Goal: Task Accomplishment & Management: Use online tool/utility

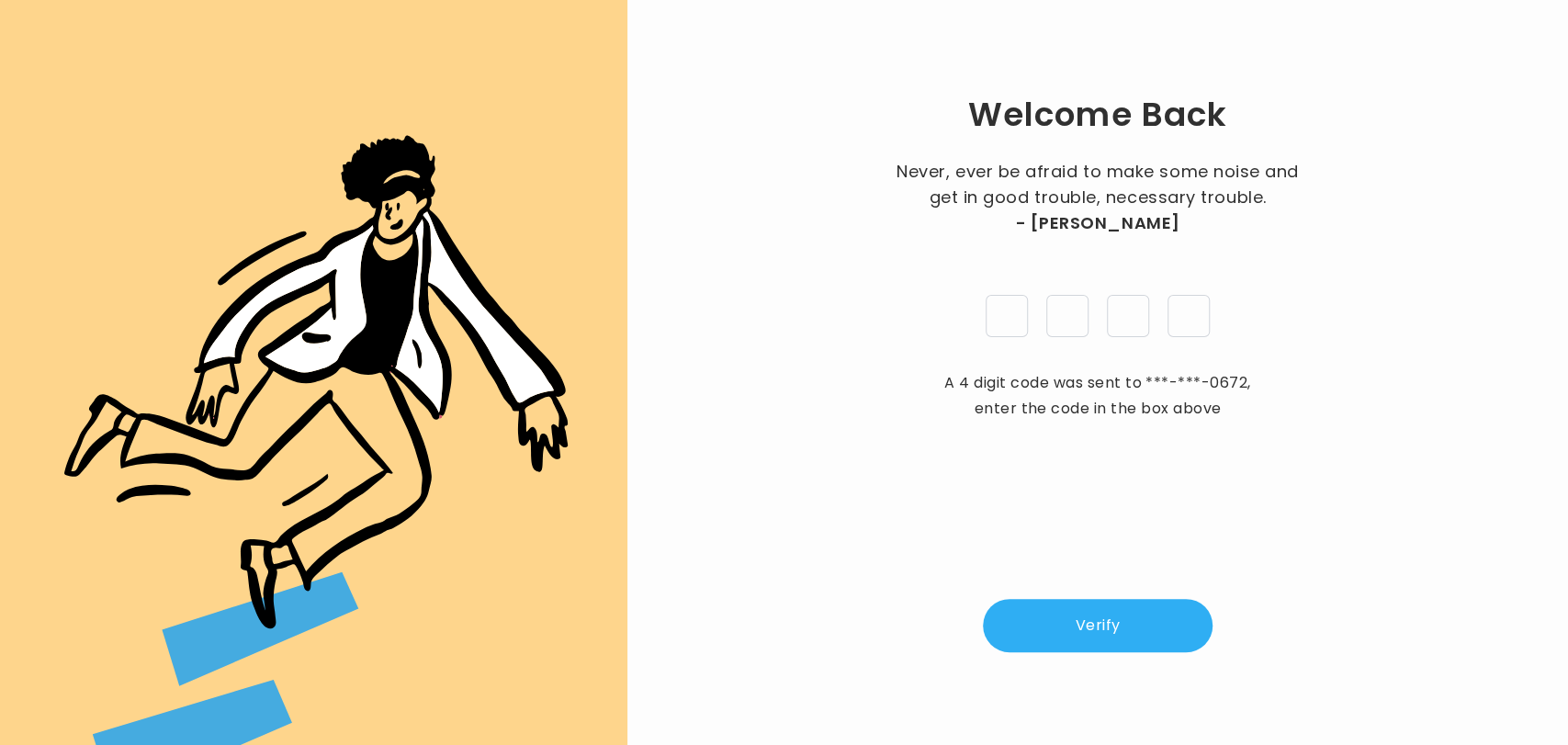
type input "*"
click at [1103, 609] on button "Verify" at bounding box center [1099, 625] width 230 height 53
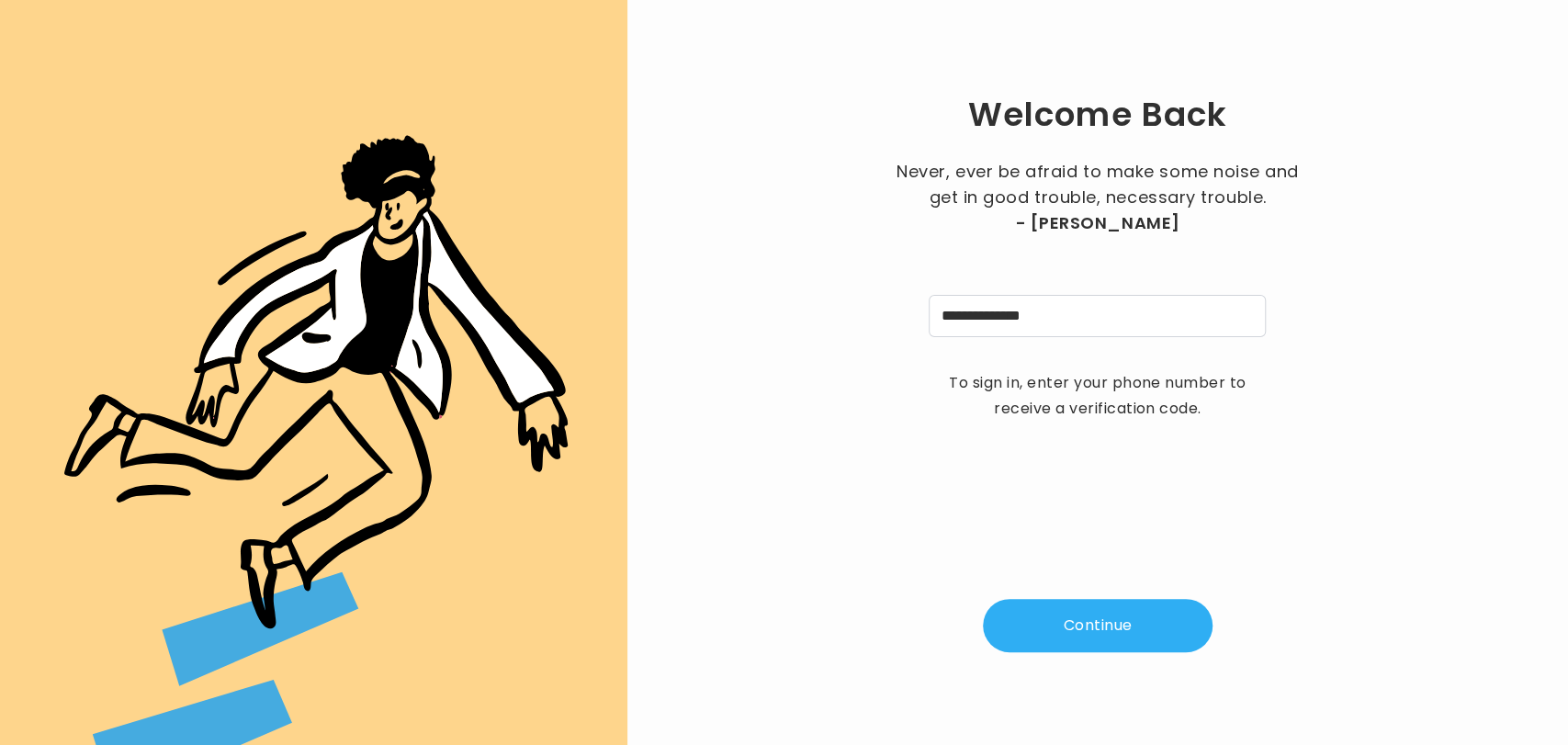
click at [1109, 643] on button "Continue" at bounding box center [1099, 625] width 230 height 53
type input "*"
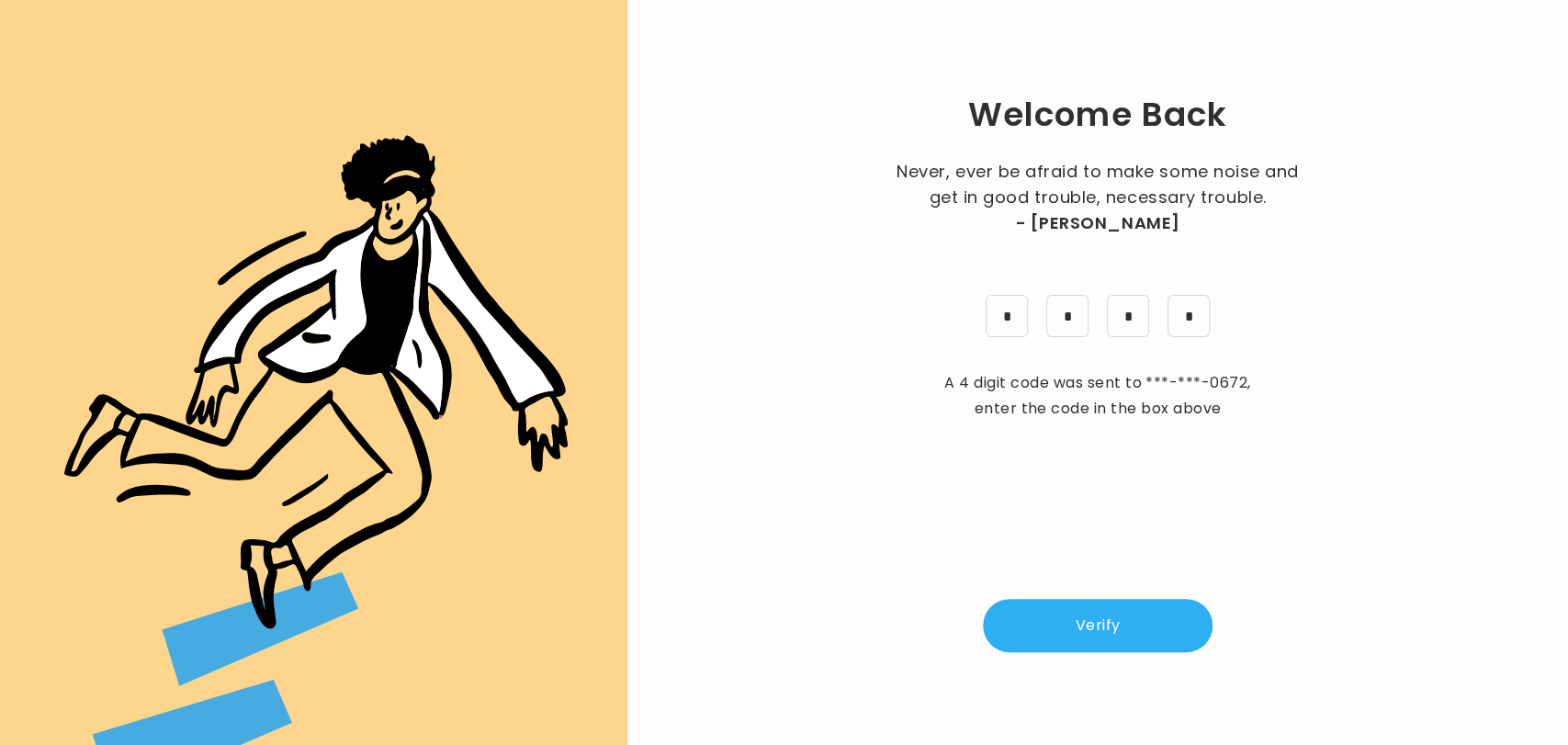
click at [1109, 643] on button "Verify" at bounding box center [1099, 625] width 230 height 53
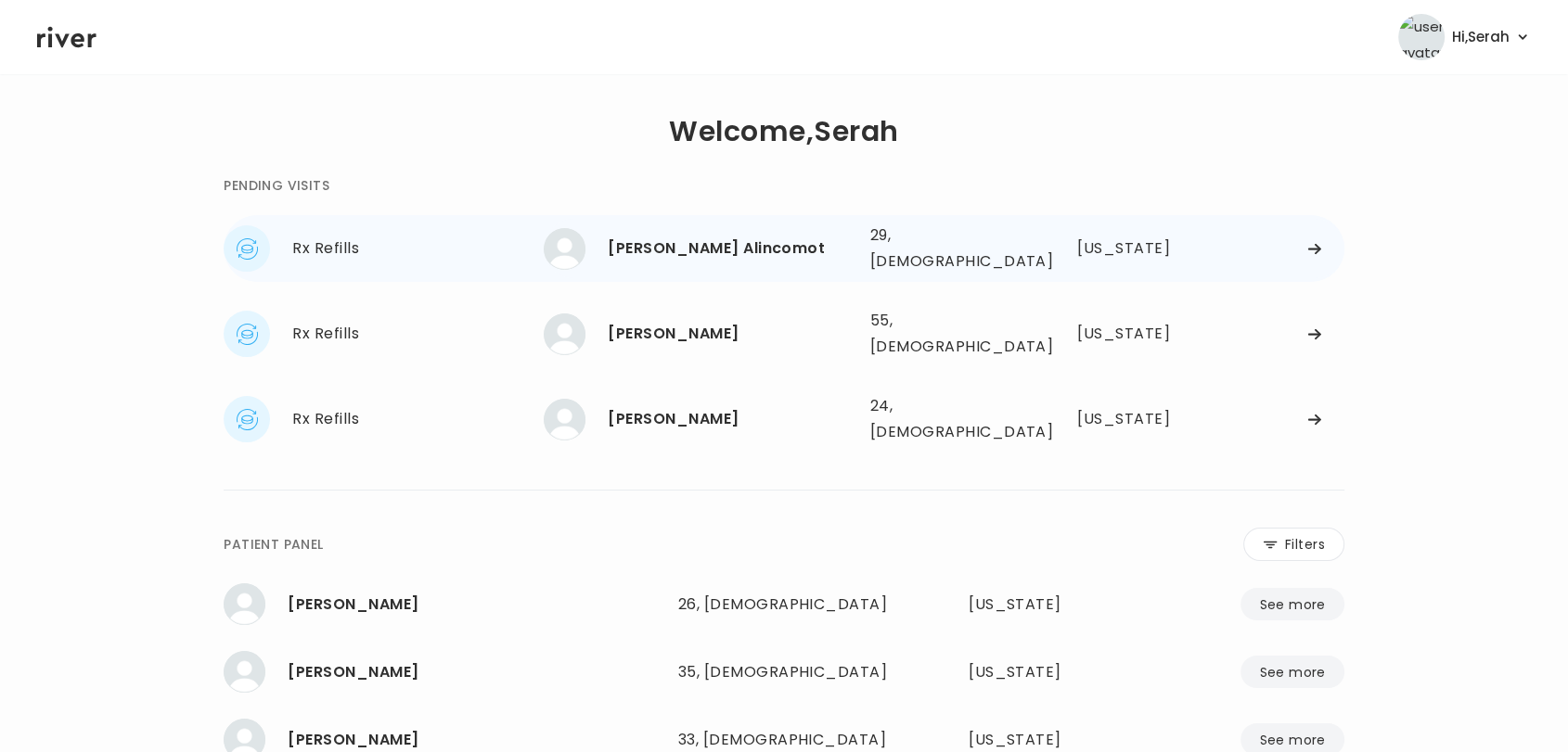
click at [709, 247] on div "[PERSON_NAME] Alincomot" at bounding box center [730, 248] width 247 height 26
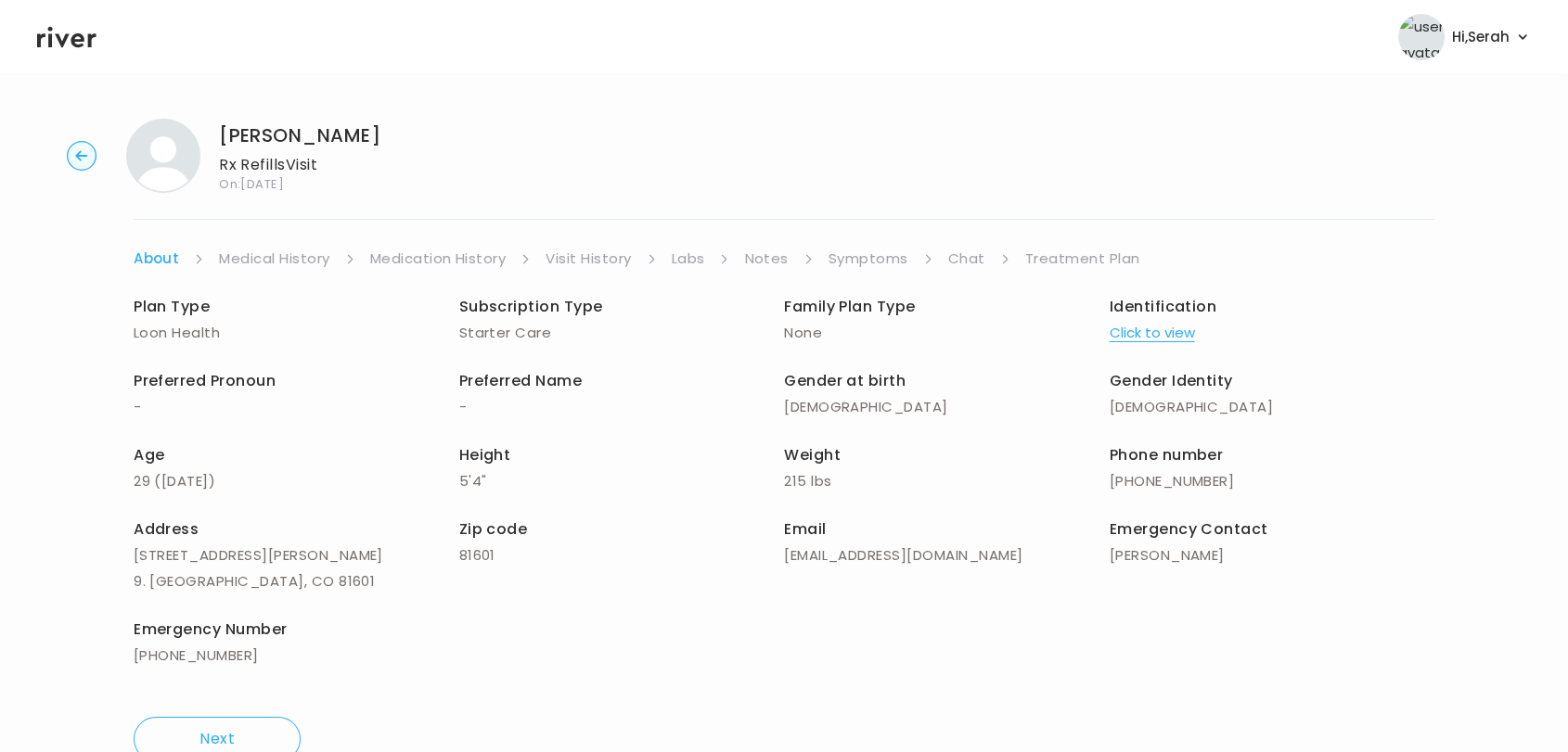
click at [874, 251] on link "Symptoms" at bounding box center [867, 258] width 80 height 26
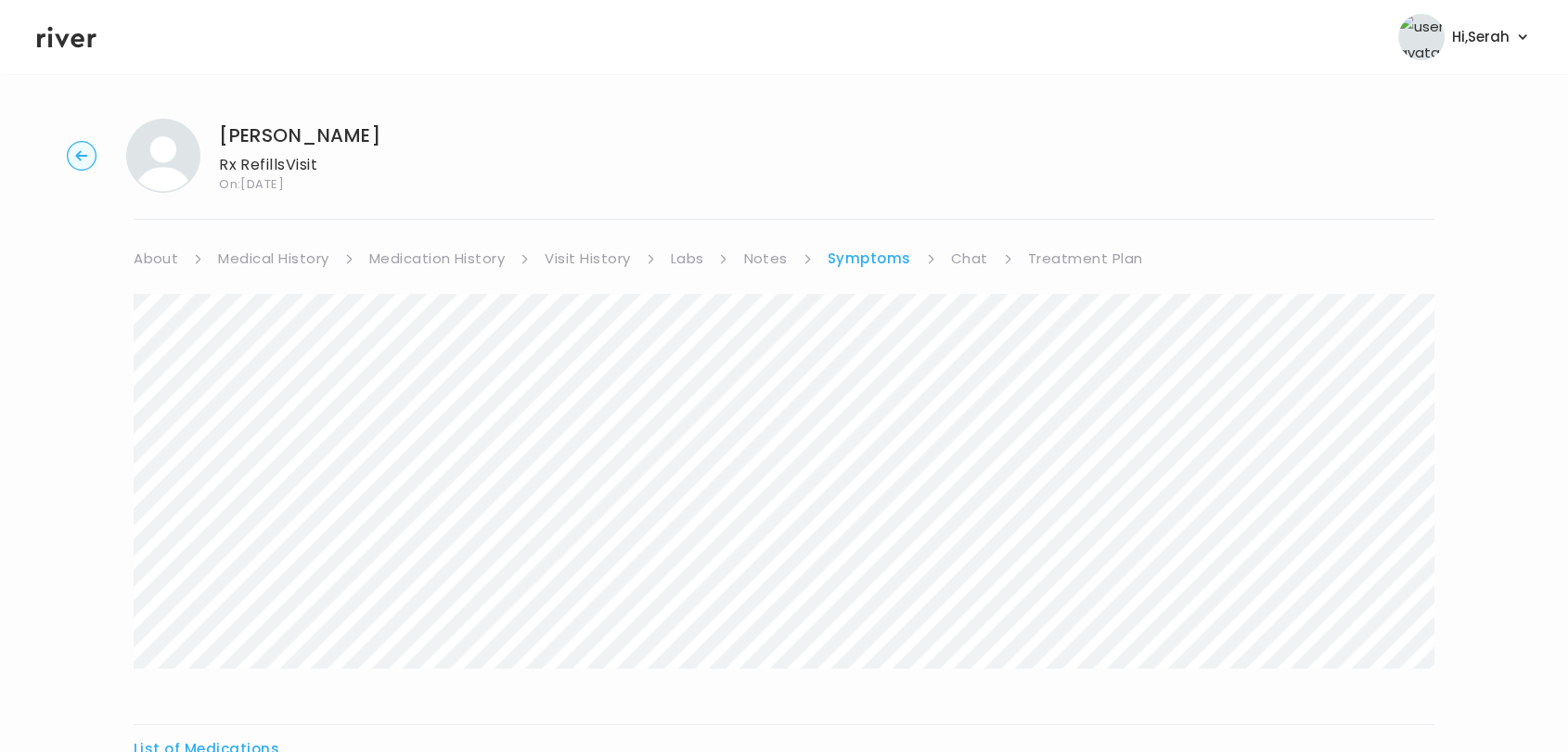
scroll to position [292, 0]
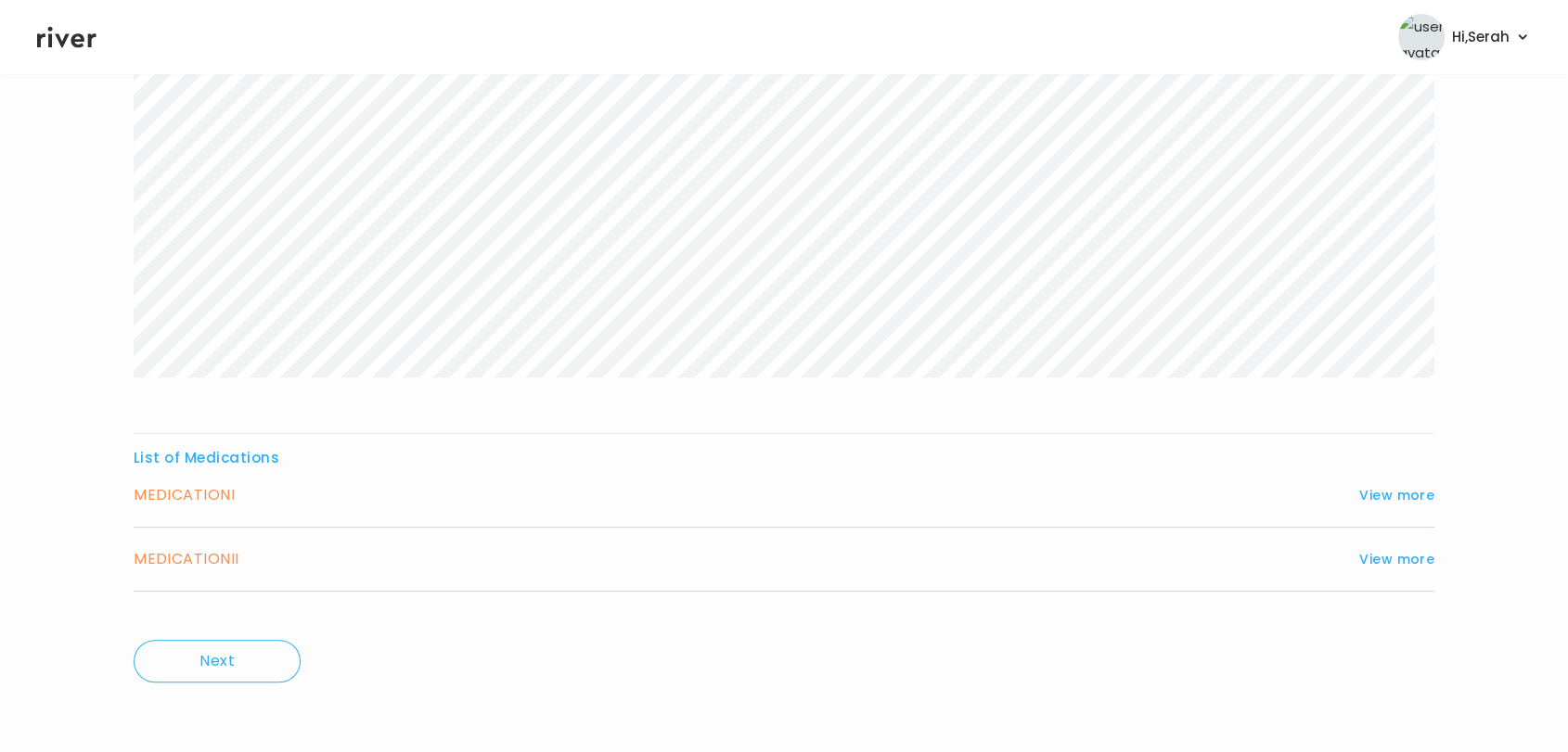
click at [1397, 482] on div "MEDICATION I View more" at bounding box center [784, 495] width 1301 height 26
click at [1397, 492] on button "View more" at bounding box center [1396, 495] width 75 height 22
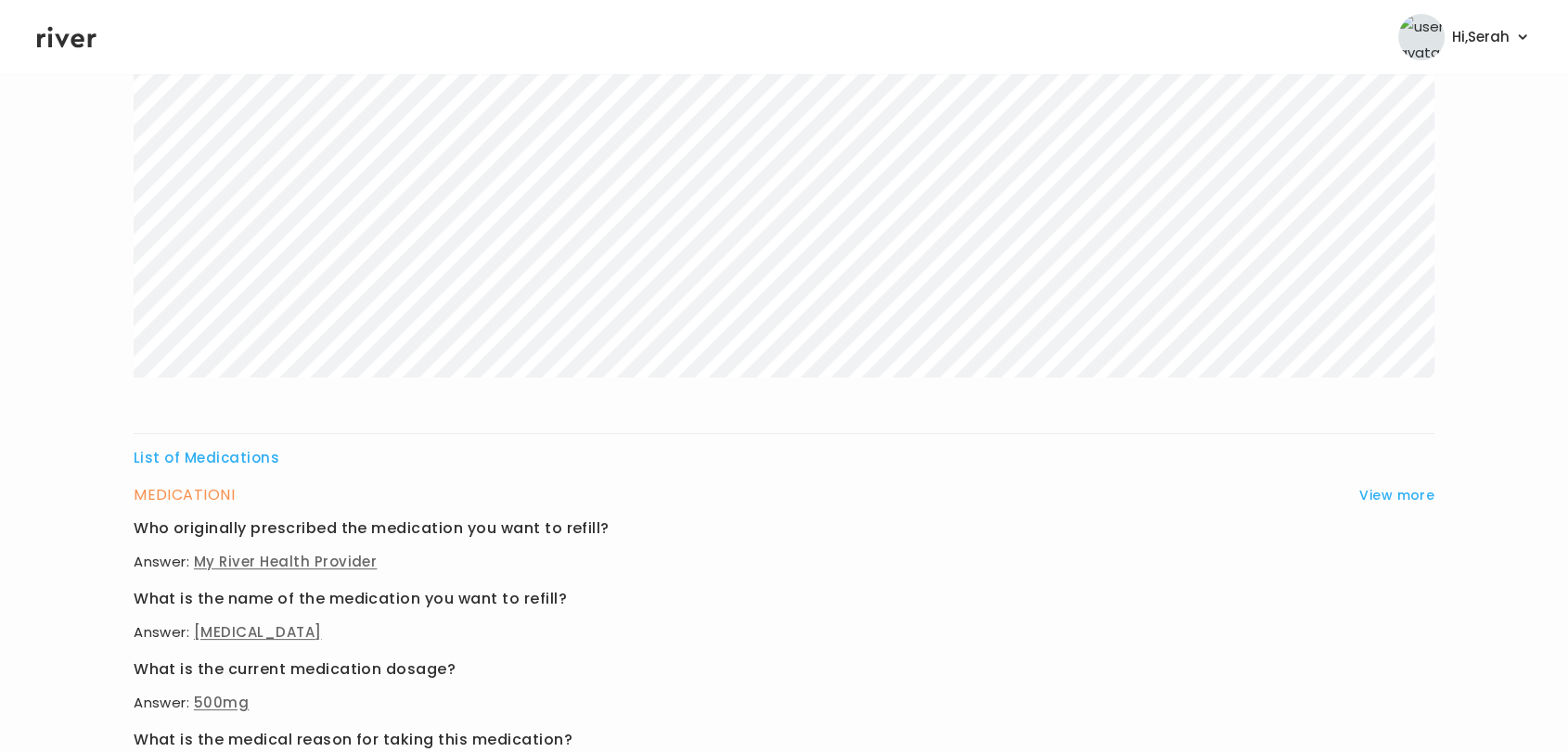
click at [57, 36] on icon at bounding box center [67, 37] width 59 height 21
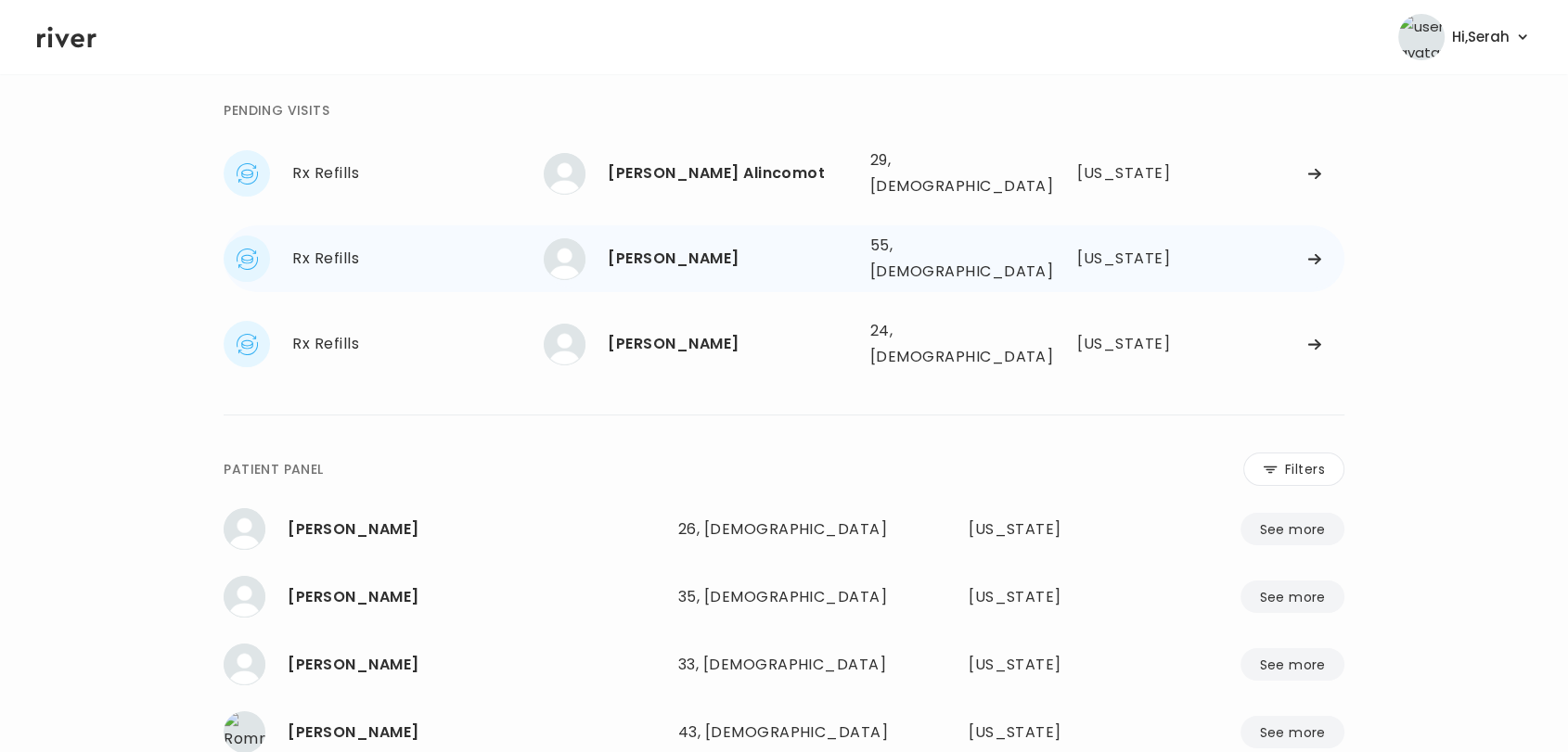
scroll to position [74, 0]
click at [654, 247] on div "[PERSON_NAME]" at bounding box center [730, 259] width 247 height 26
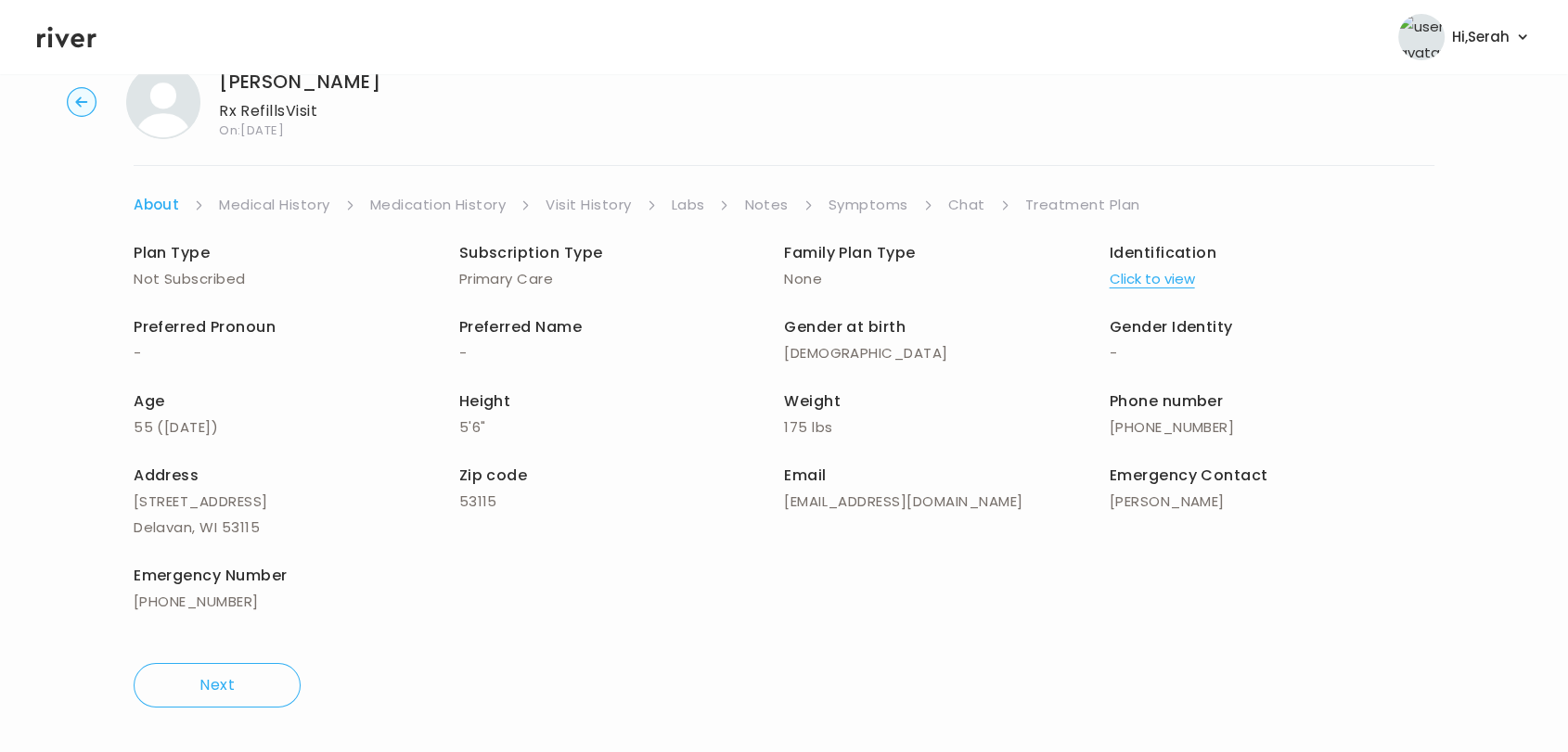
scroll to position [53, 0]
click at [876, 205] on link "Symptoms" at bounding box center [867, 205] width 80 height 26
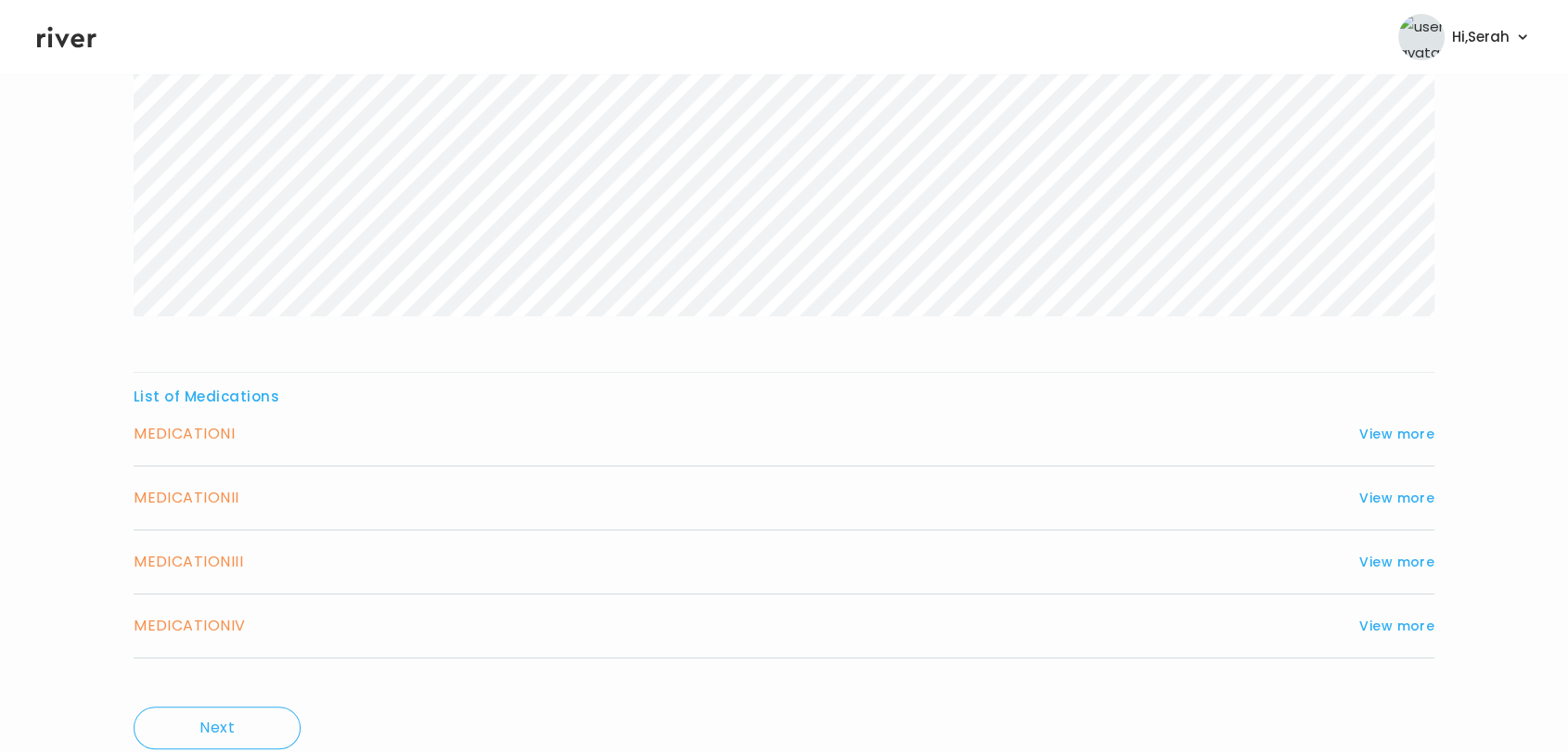
scroll to position [512, 0]
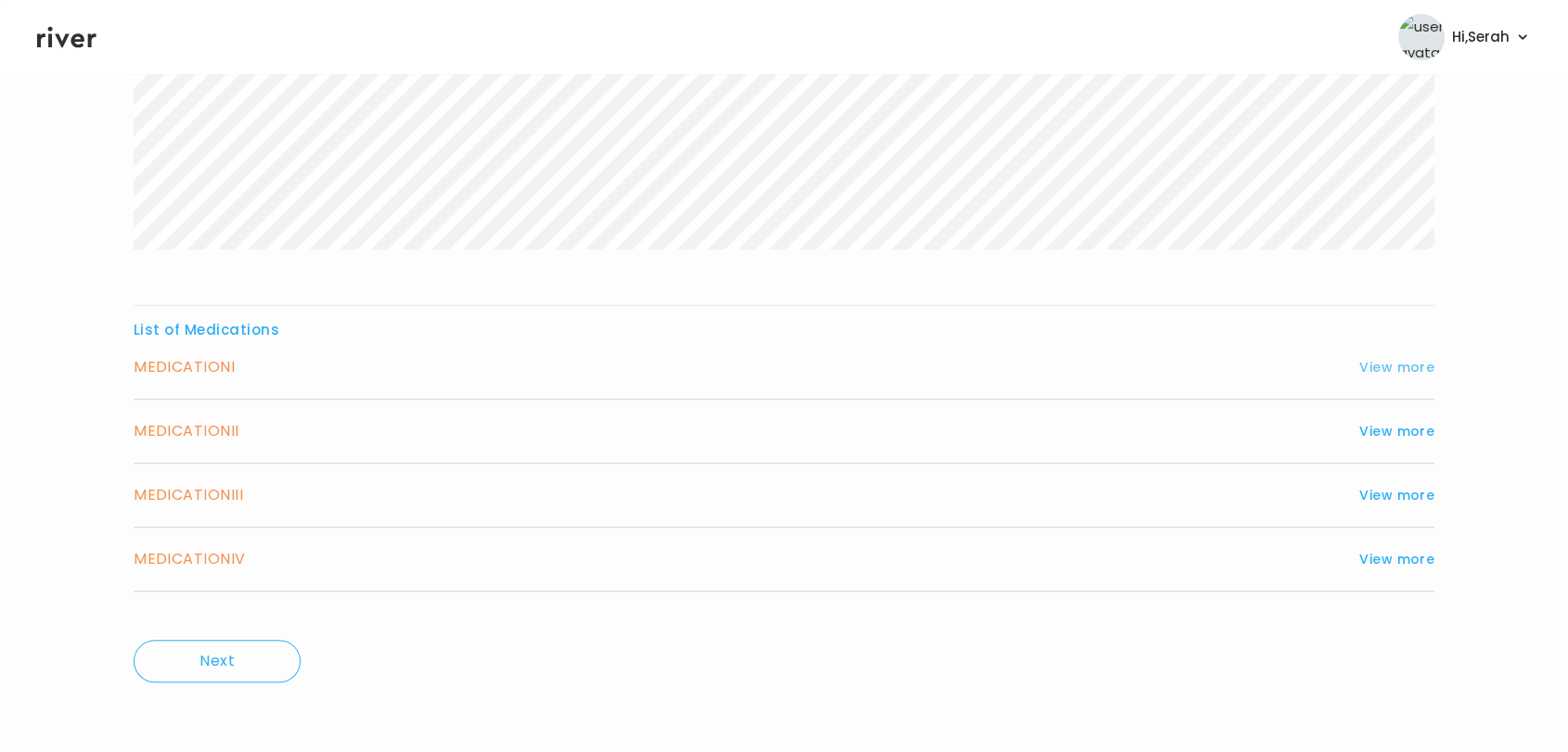
click at [1385, 361] on button "View more" at bounding box center [1396, 366] width 75 height 22
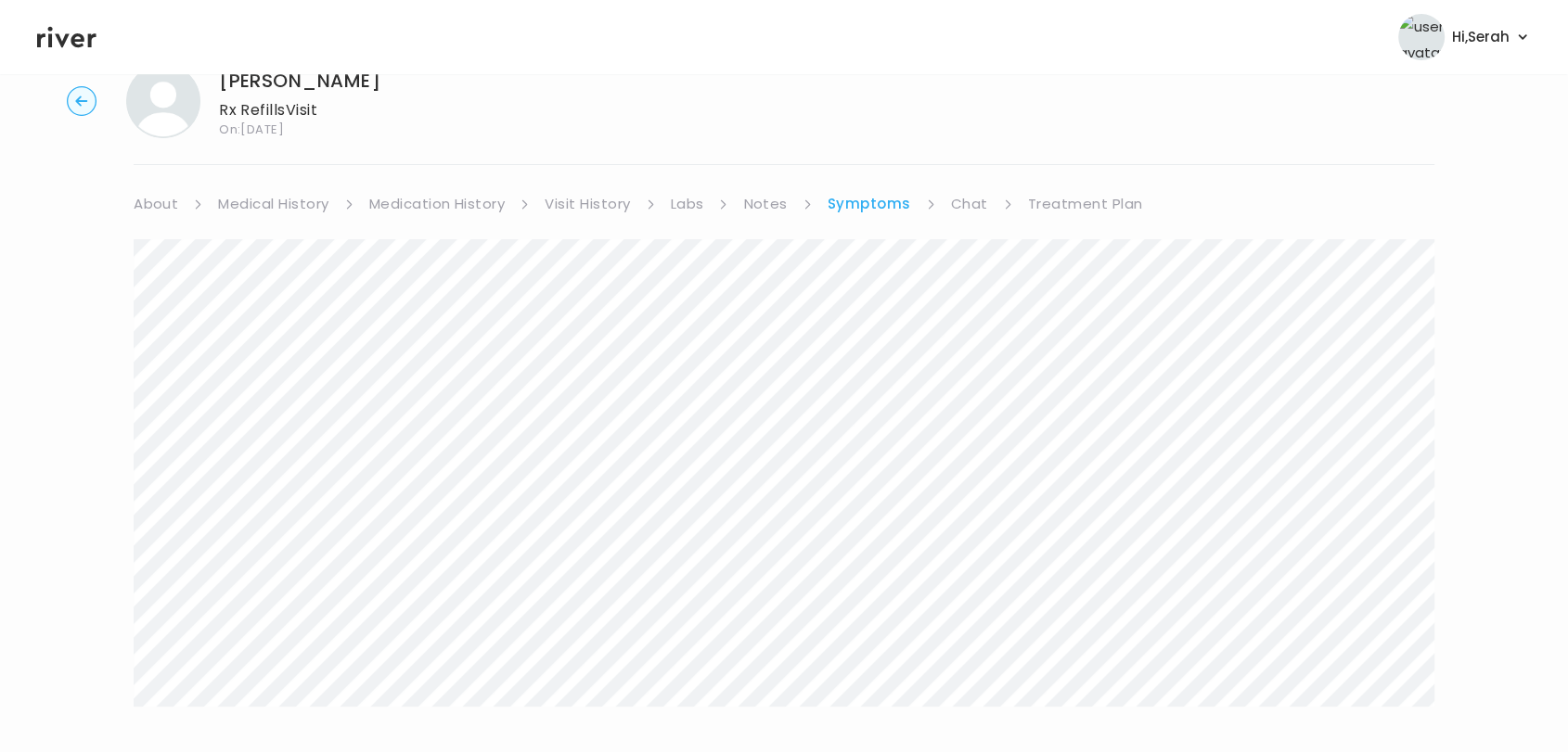
scroll to position [54, 0]
click at [51, 39] on icon at bounding box center [67, 37] width 59 height 21
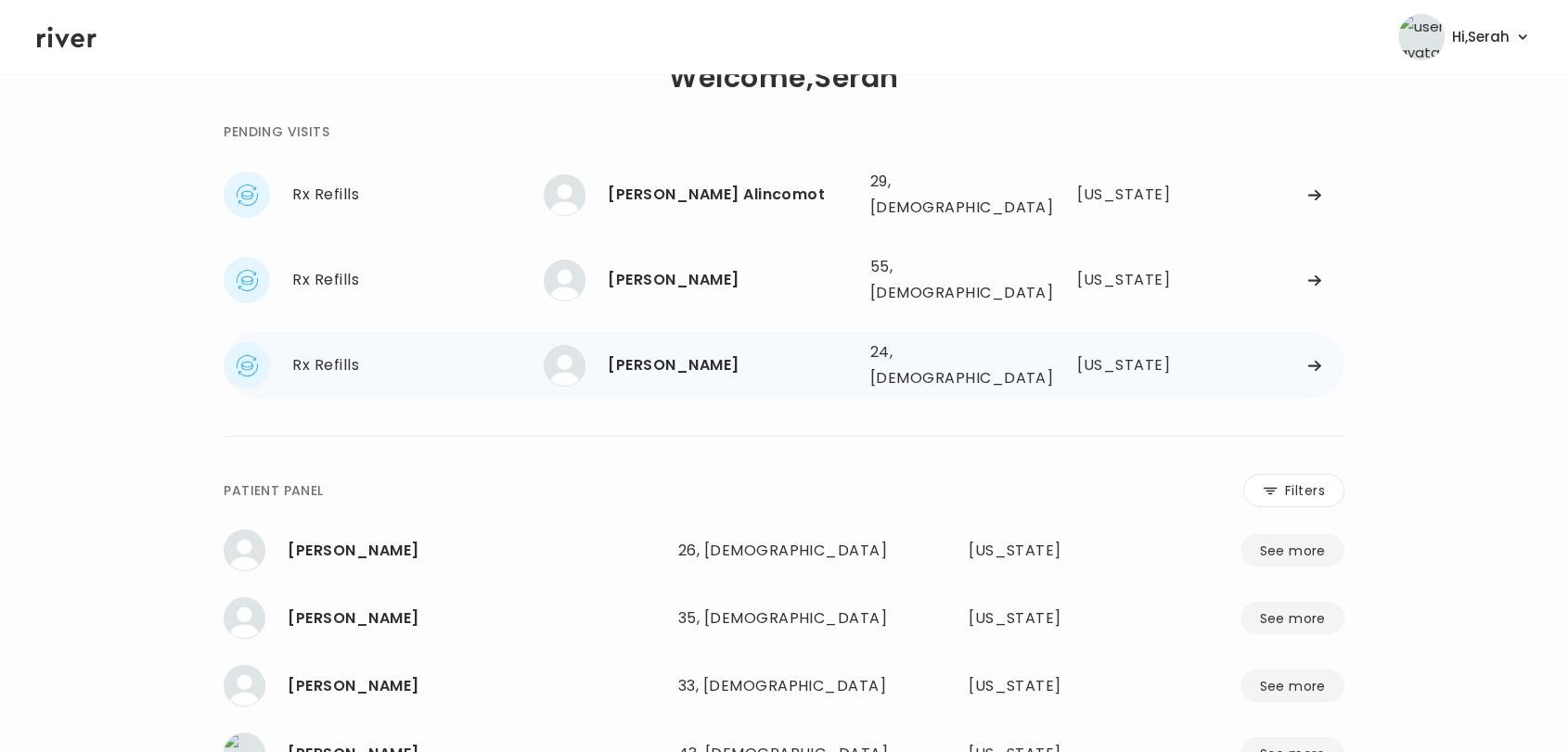
click at [668, 352] on div "MARYANN JOHNSON" at bounding box center [730, 364] width 247 height 26
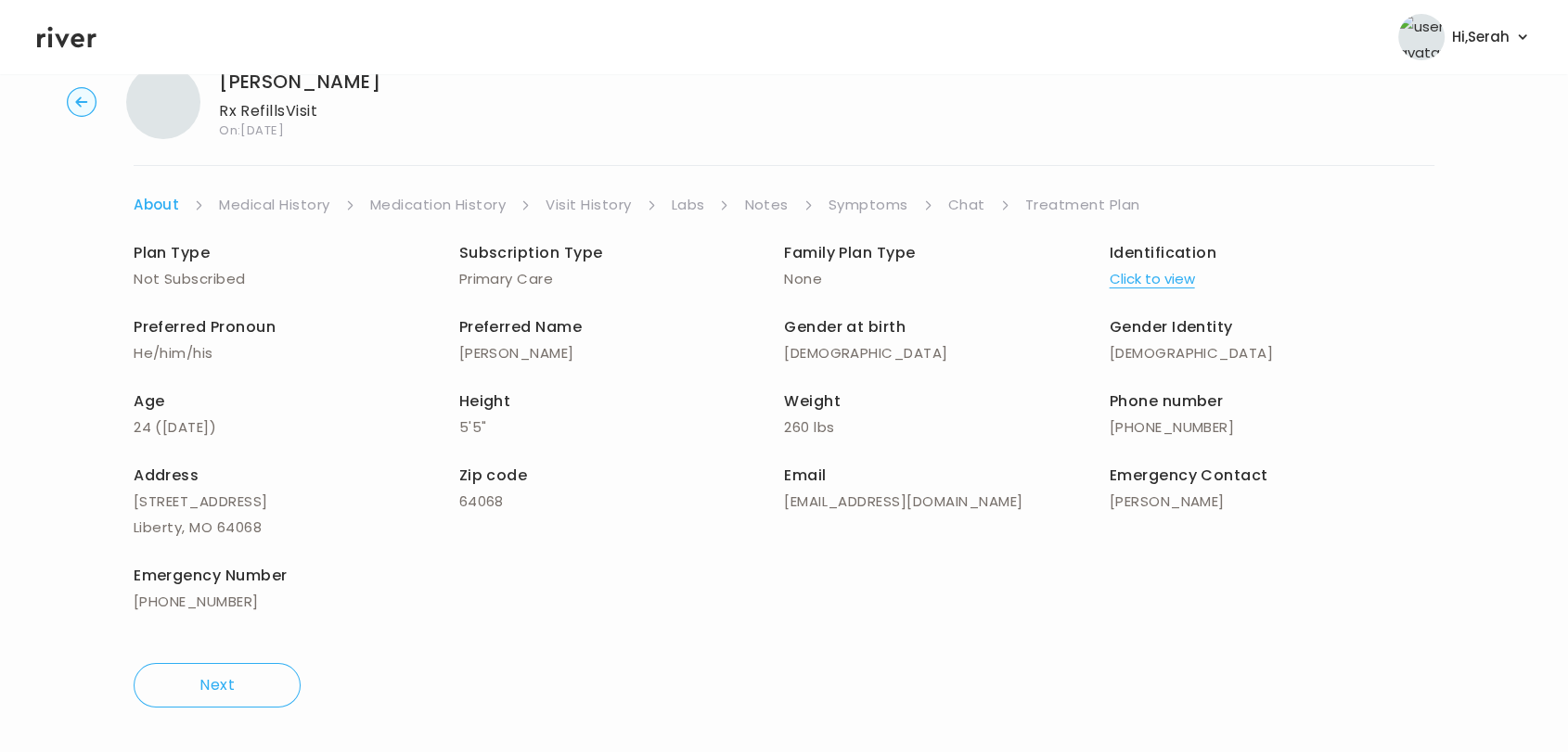
scroll to position [53, 0]
click at [877, 205] on link "Symptoms" at bounding box center [867, 205] width 80 height 26
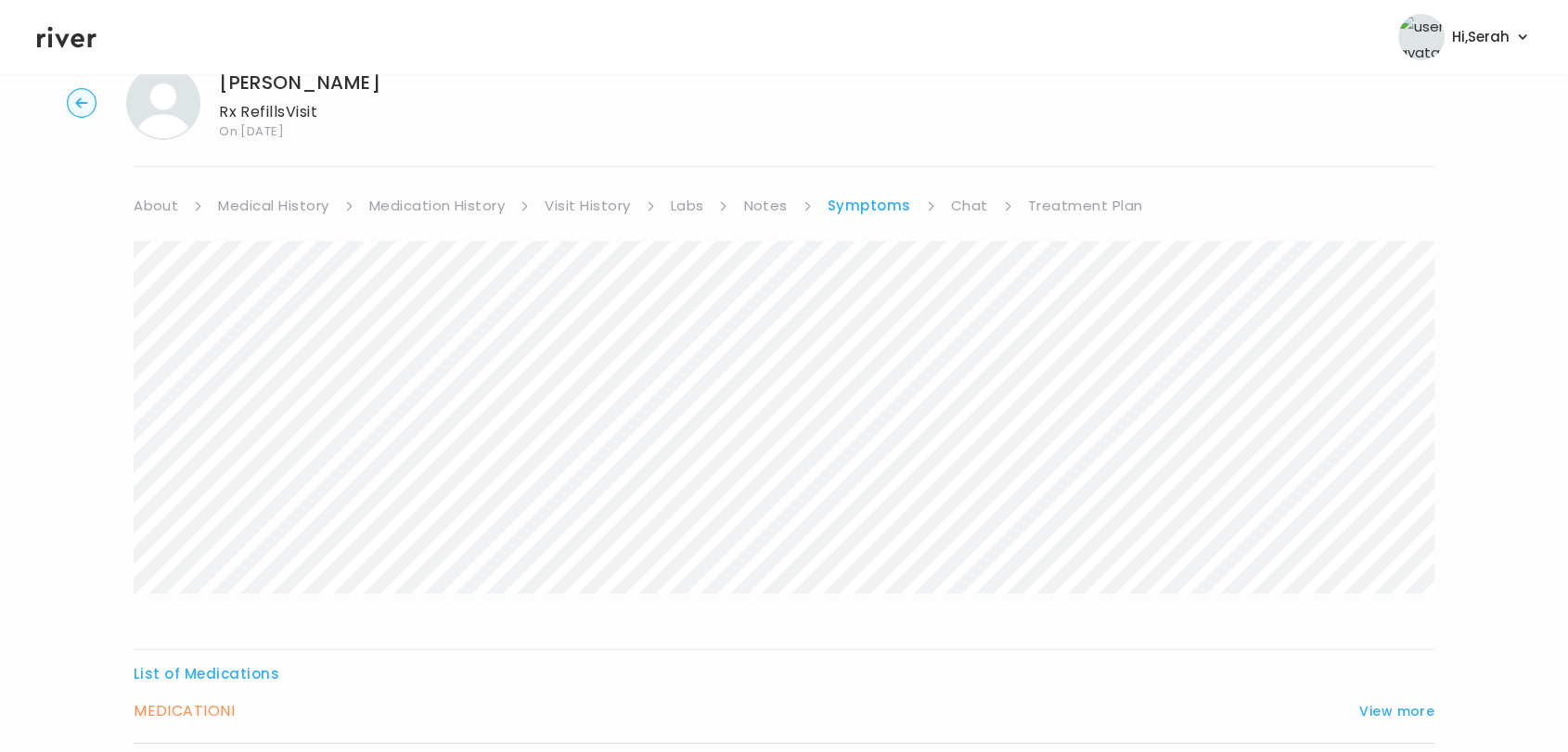
click at [942, 214] on ul "About Medical History Medication History Visit History Labs Notes Symptoms Chat…" at bounding box center [784, 205] width 1301 height 26
click at [954, 210] on link "Chat" at bounding box center [969, 205] width 37 height 26
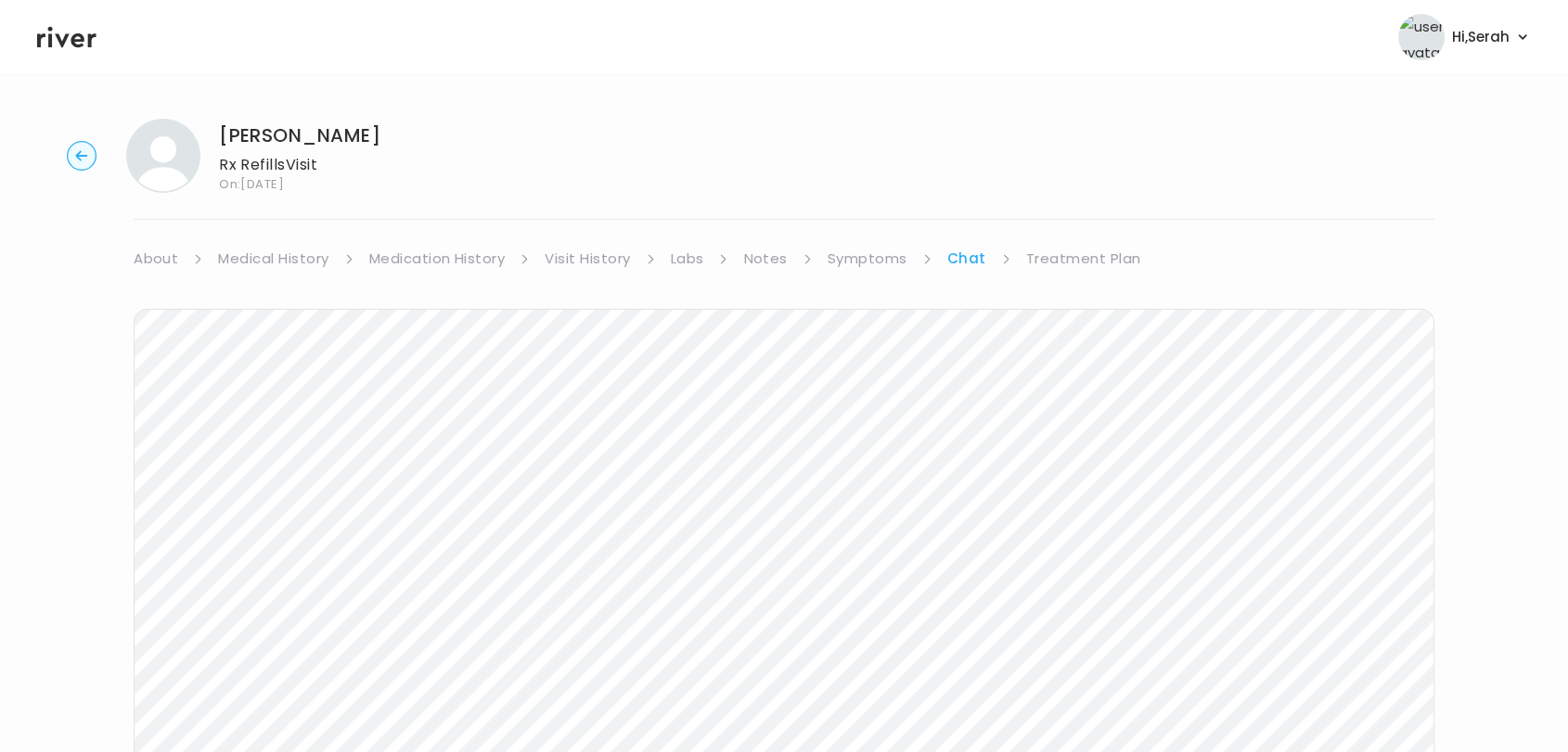
click at [870, 266] on link "Symptoms" at bounding box center [867, 258] width 80 height 26
click at [953, 257] on link "Chat" at bounding box center [969, 258] width 37 height 26
click at [1059, 251] on link "Treatment Plan" at bounding box center [1083, 258] width 115 height 26
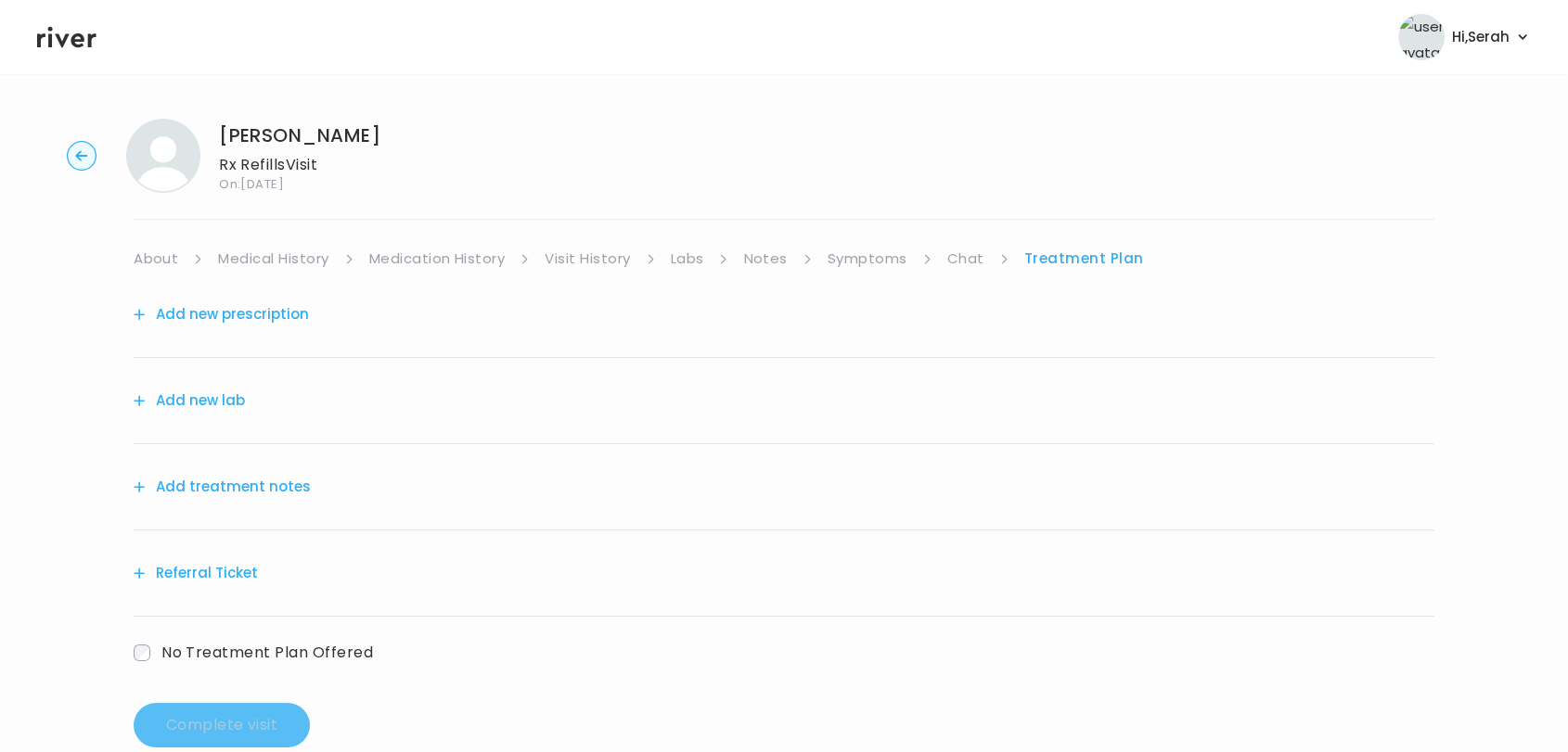
scroll to position [39, 0]
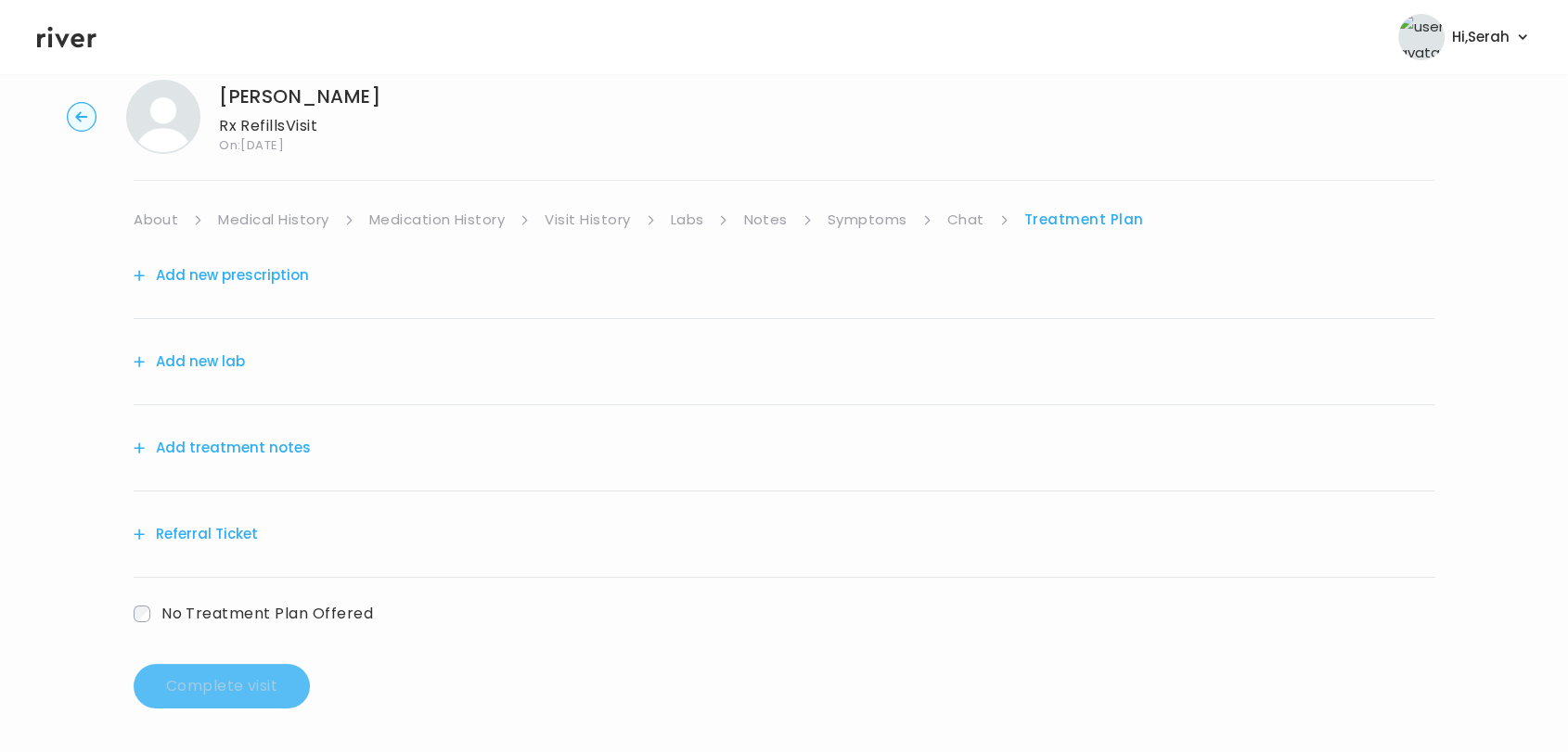
click at [297, 426] on div "Add treatment notes" at bounding box center [784, 449] width 1301 height 86
click at [269, 450] on button "Add treatment notes" at bounding box center [222, 447] width 178 height 26
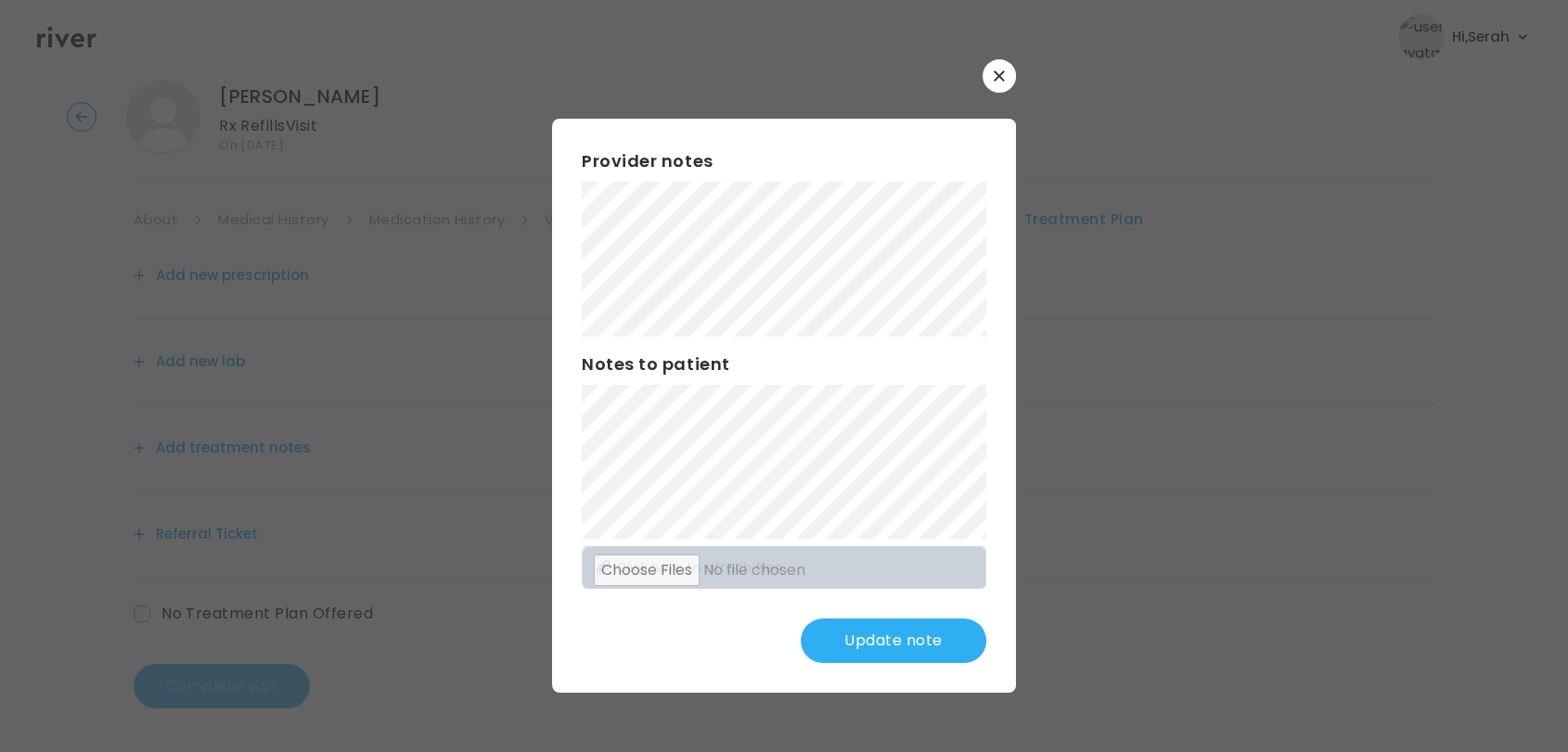
scroll to position [0, 0]
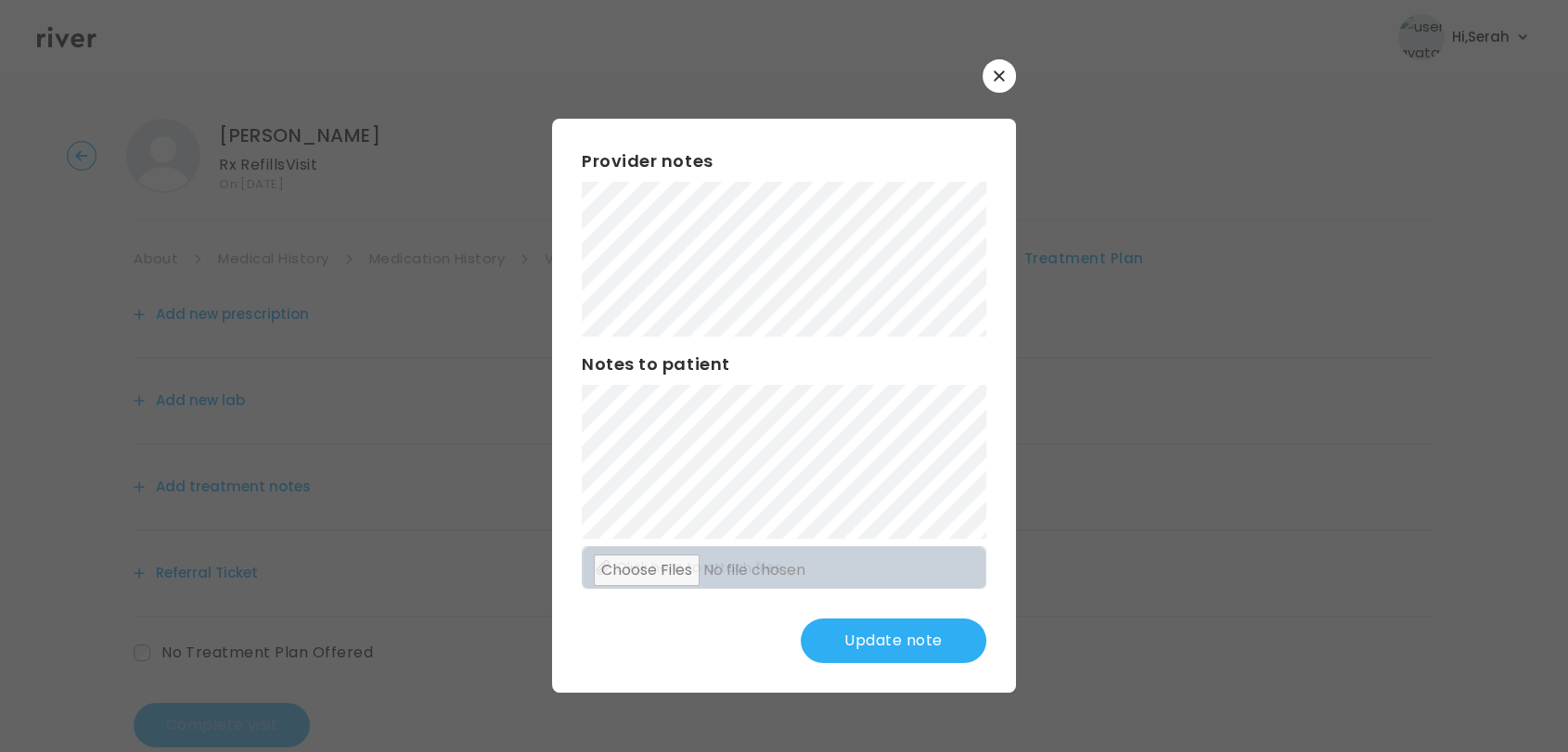
click at [899, 646] on button "Update note" at bounding box center [892, 641] width 185 height 44
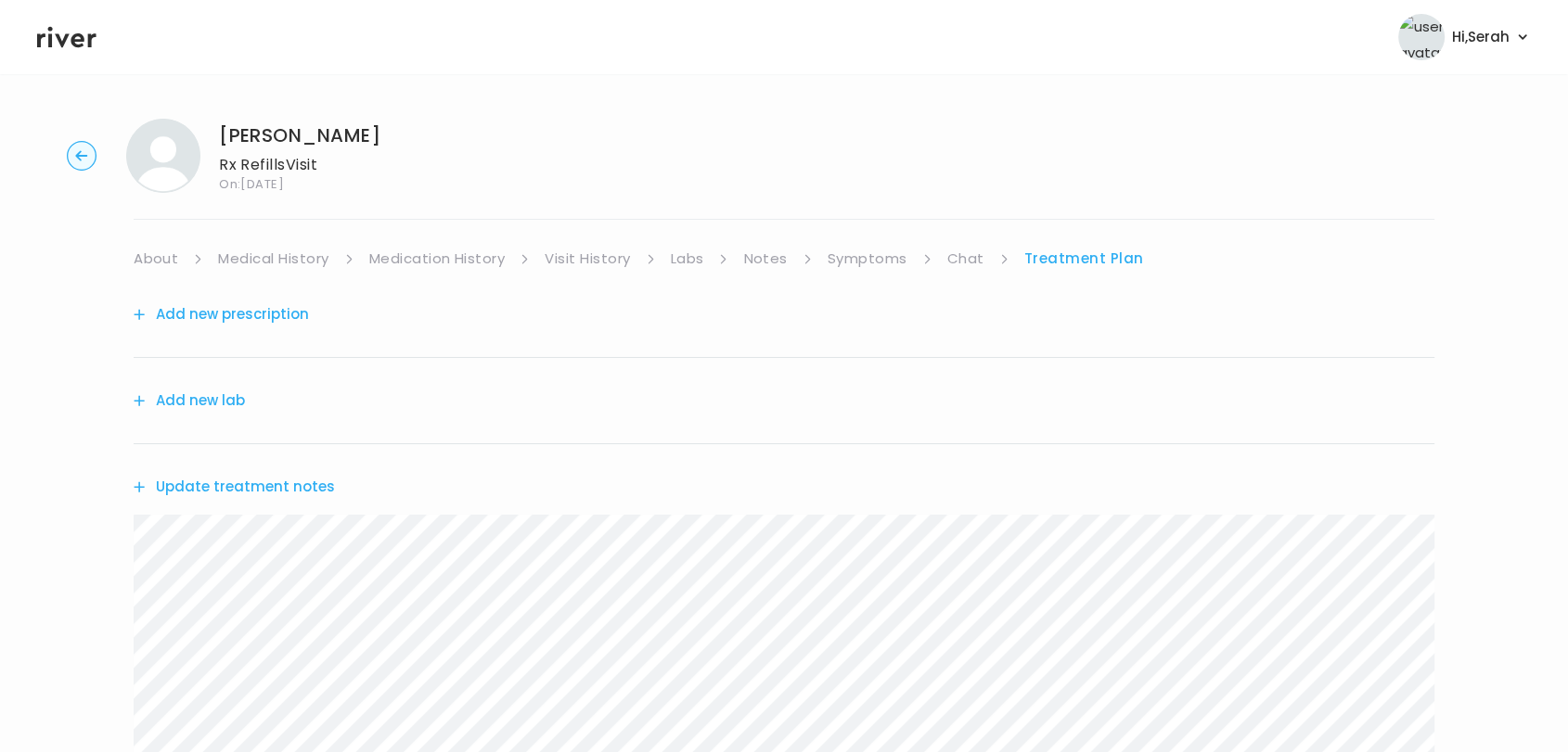
scroll to position [265, 0]
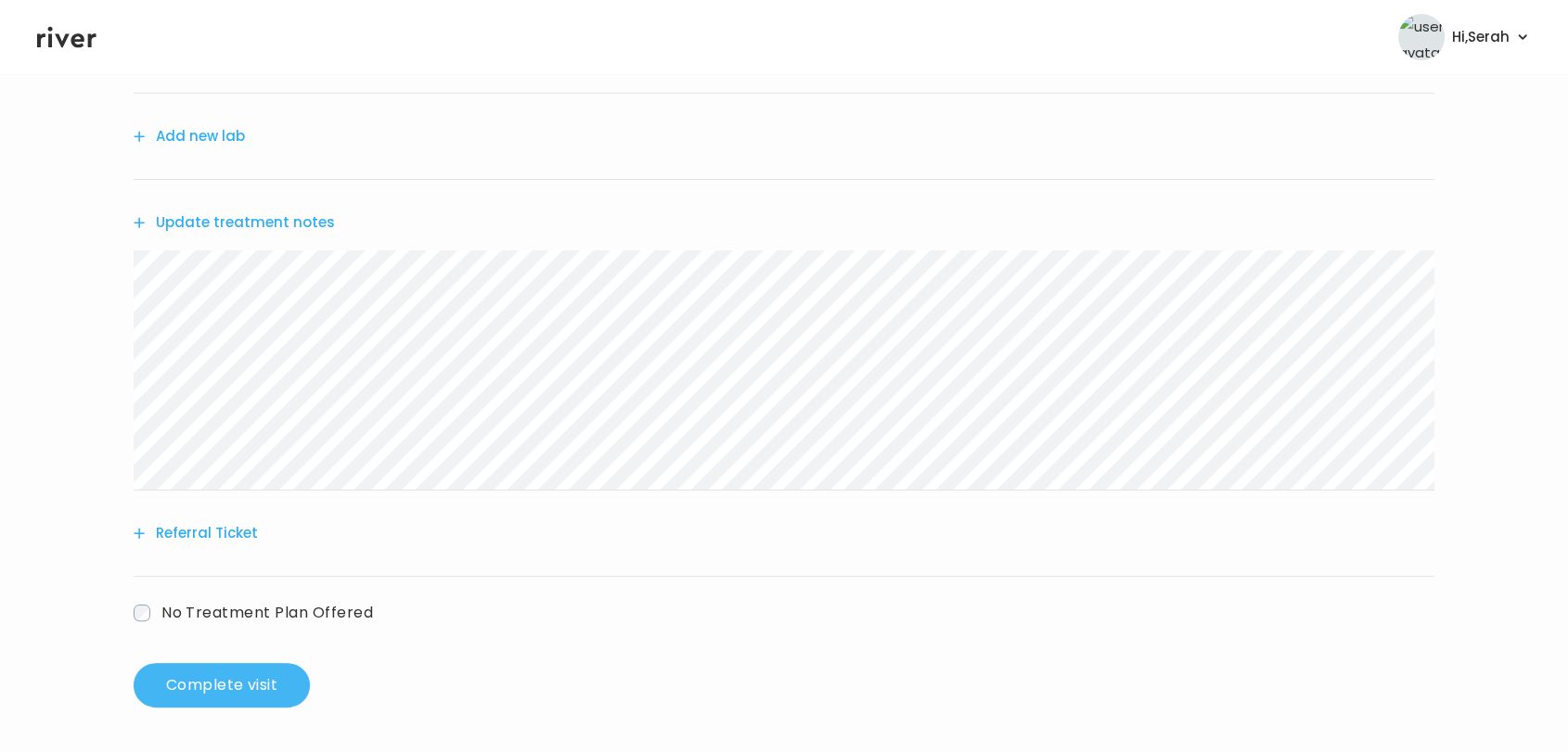
click at [222, 690] on button "Complete visit" at bounding box center [222, 685] width 177 height 44
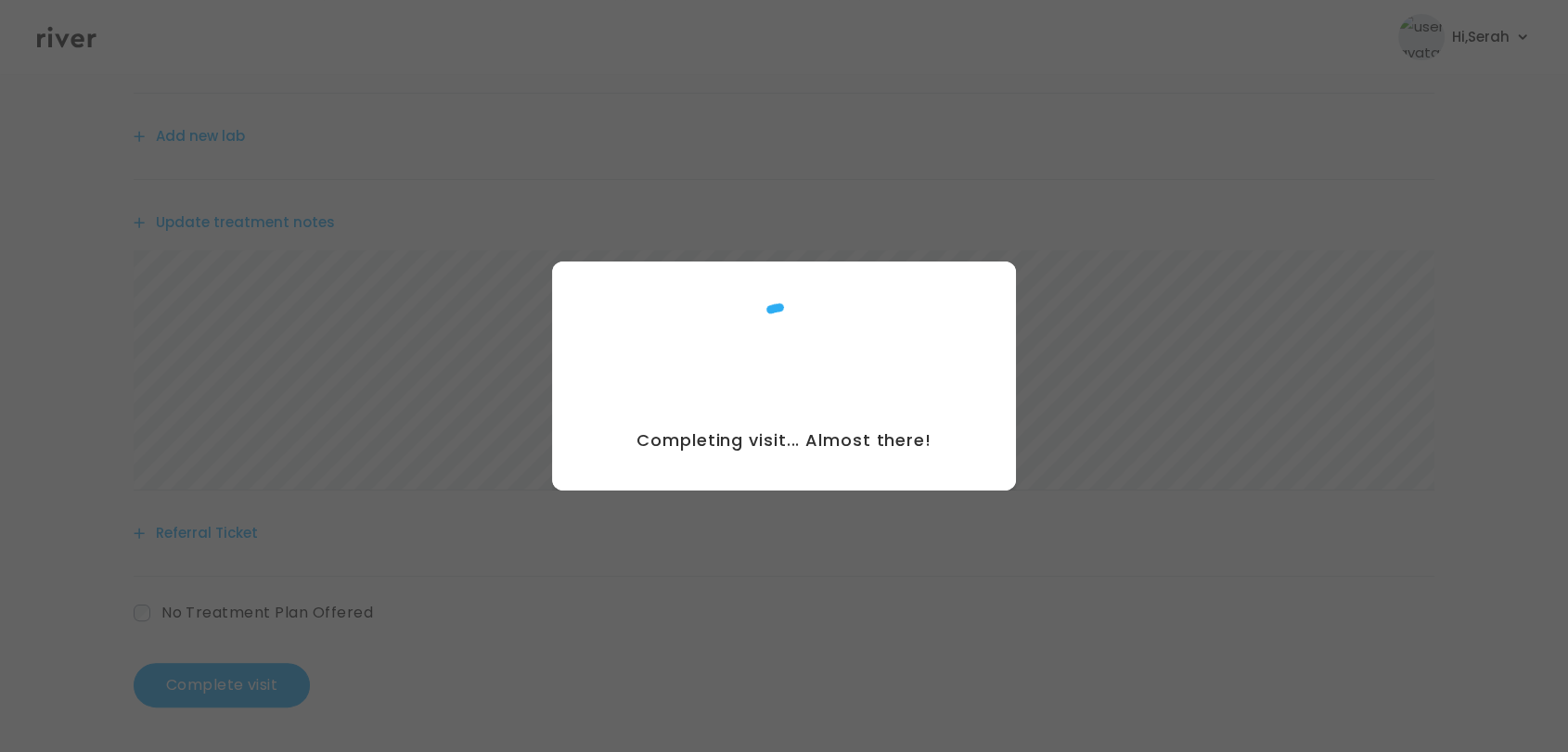
click at [879, 98] on div at bounding box center [784, 376] width 1568 height 752
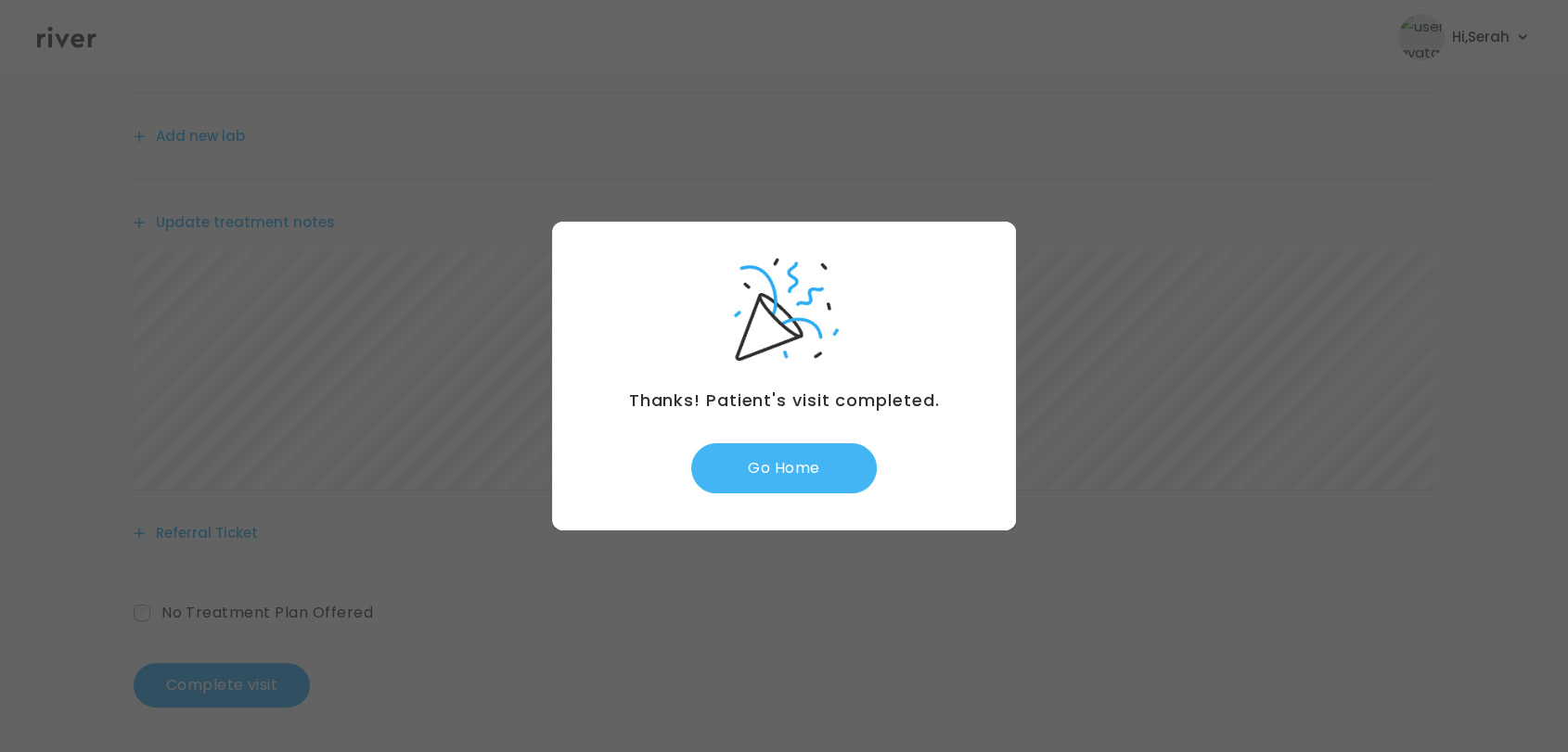
click at [774, 475] on button "Go Home" at bounding box center [783, 468] width 185 height 50
